Goal: Browse casually

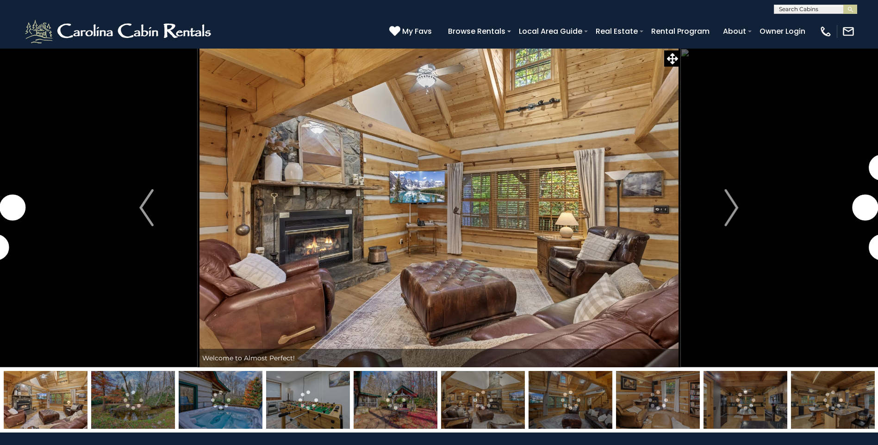
scroll to position [46, 0]
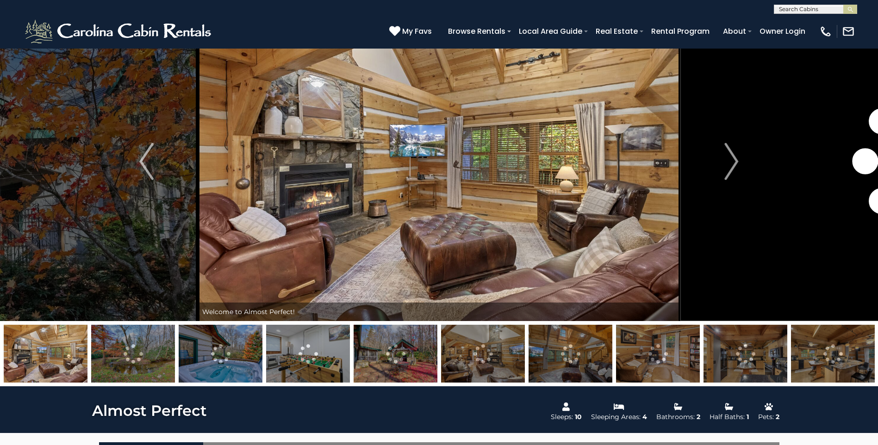
click at [243, 365] on img at bounding box center [221, 354] width 84 height 58
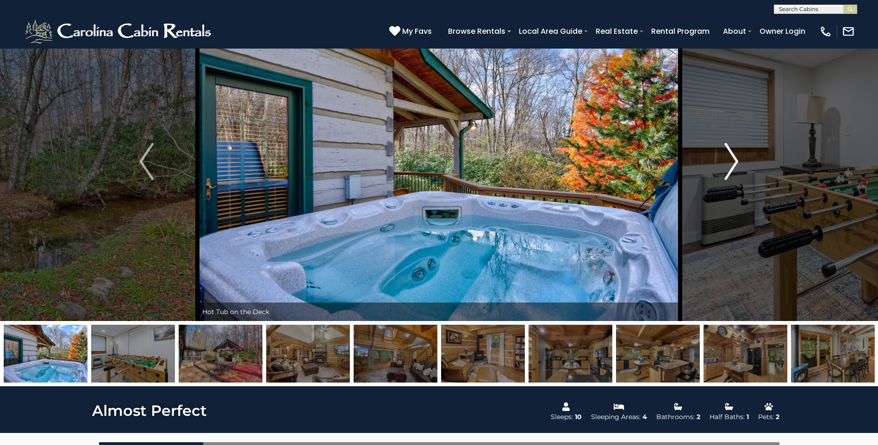
click at [726, 153] on img "Next" at bounding box center [731, 161] width 14 height 37
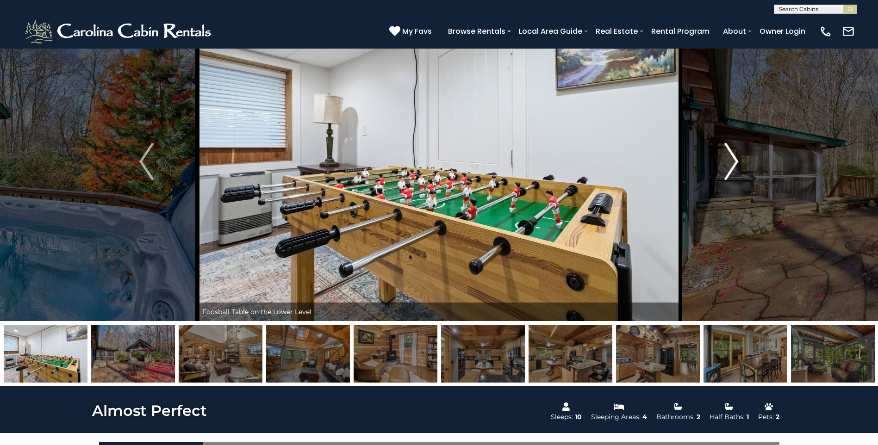
click at [726, 153] on img "Next" at bounding box center [731, 161] width 14 height 37
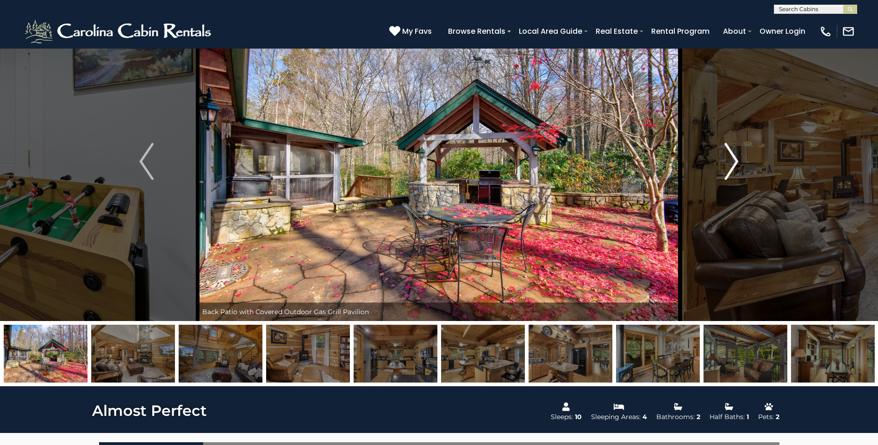
click at [726, 153] on img "Next" at bounding box center [731, 161] width 14 height 37
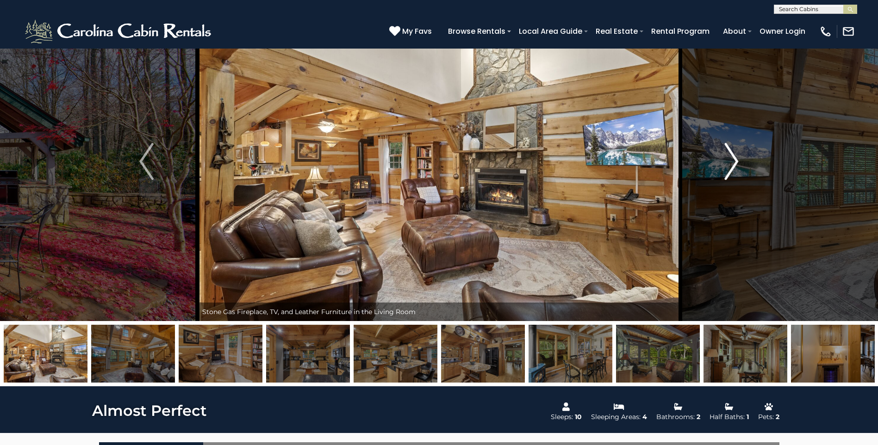
click at [726, 153] on img "Next" at bounding box center [731, 161] width 14 height 37
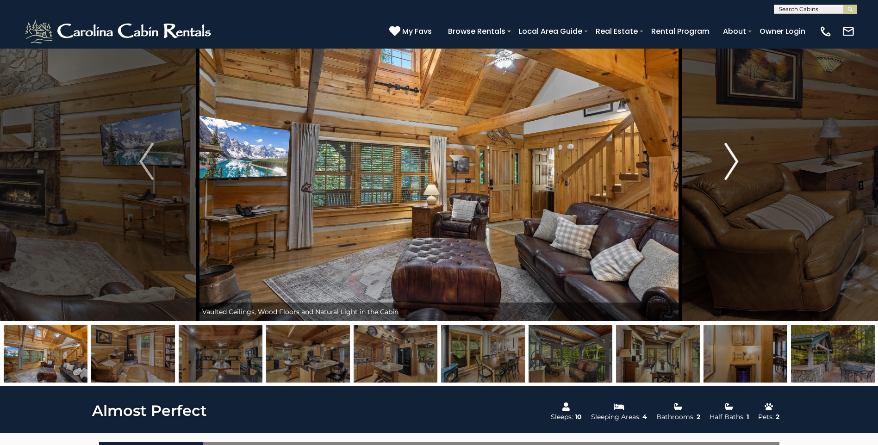
click at [726, 153] on img "Next" at bounding box center [731, 161] width 14 height 37
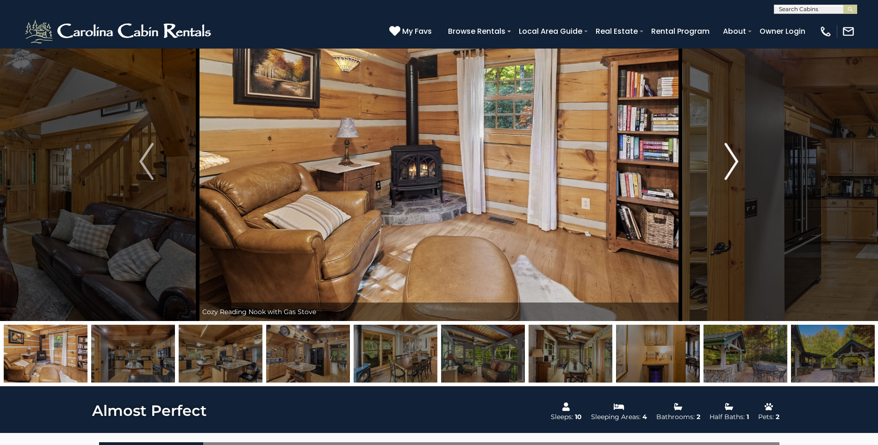
click at [726, 153] on img "Next" at bounding box center [731, 161] width 14 height 37
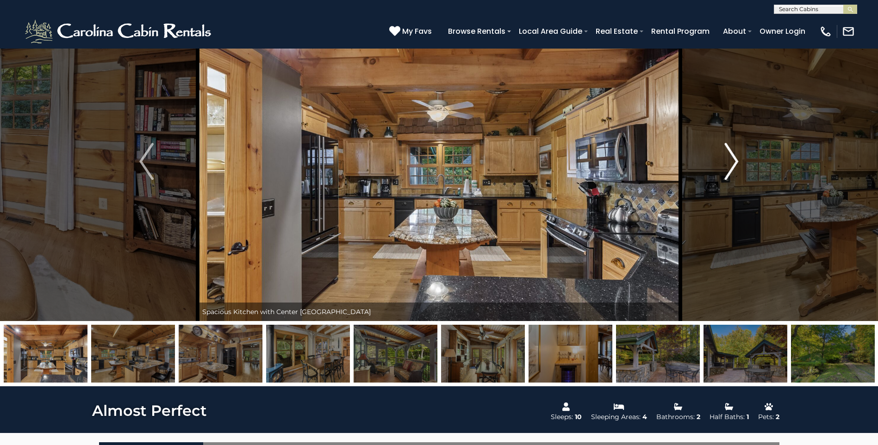
click at [726, 153] on img "Next" at bounding box center [731, 161] width 14 height 37
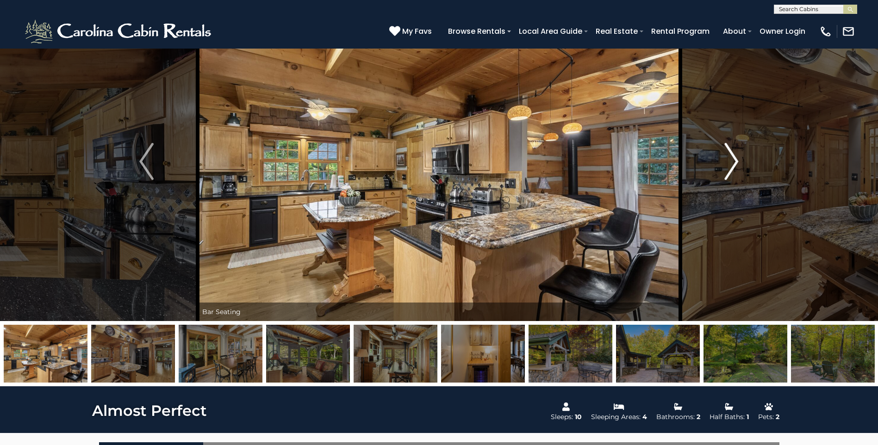
click at [726, 153] on img "Next" at bounding box center [731, 161] width 14 height 37
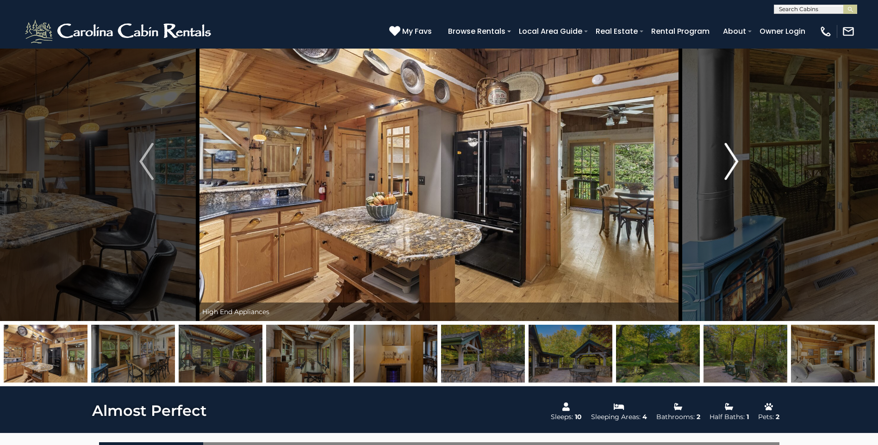
click at [726, 153] on img "Next" at bounding box center [731, 161] width 14 height 37
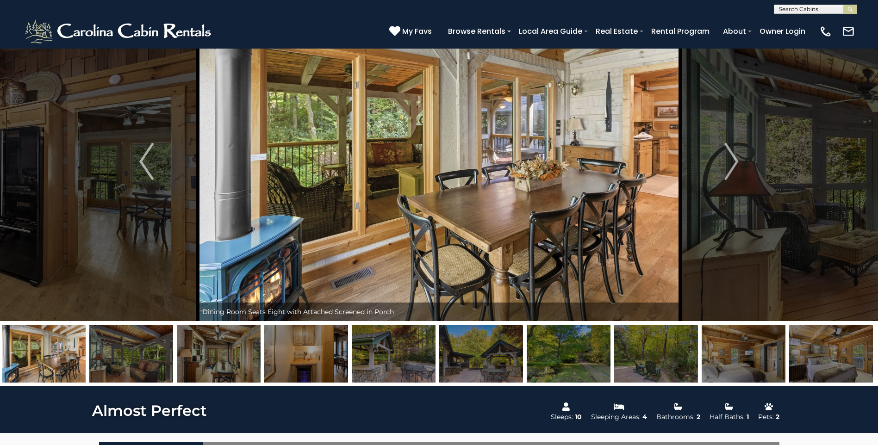
drag, startPoint x: 468, startPoint y: 357, endPoint x: 257, endPoint y: 334, distance: 212.2
drag, startPoint x: 689, startPoint y: 346, endPoint x: 294, endPoint y: 334, distance: 394.9
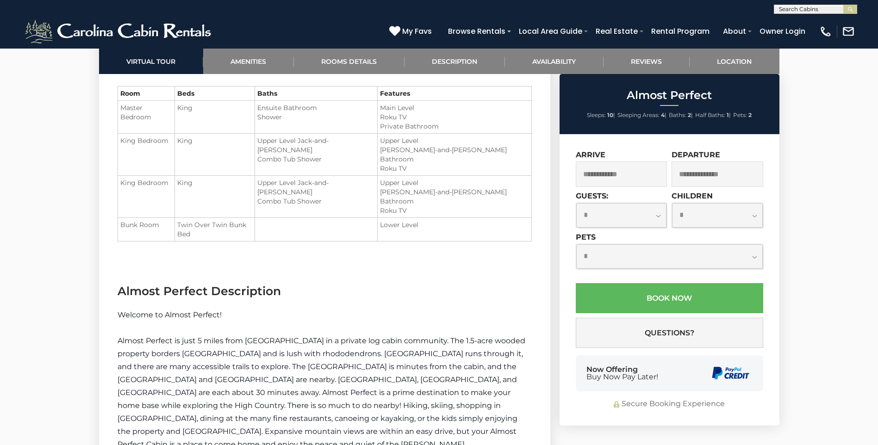
scroll to position [1157, 0]
